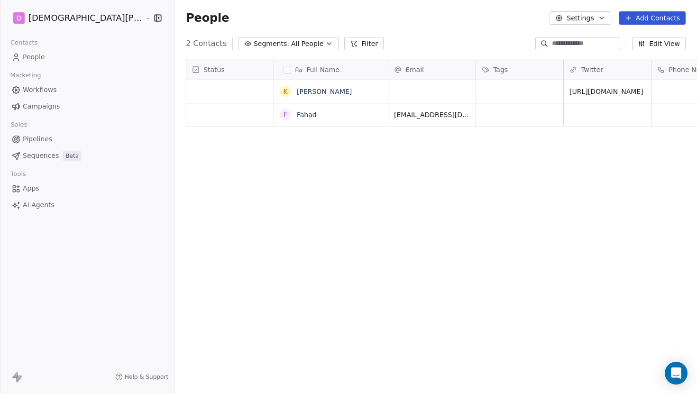
scroll to position [346, 569]
